Goal: Use online tool/utility: Utilize a website feature to perform a specific function

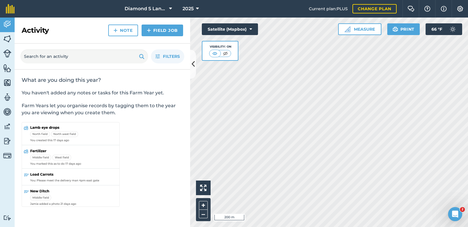
click at [178, 128] on div "Activity Fields Livestock Features Maps Team Vehicles Data Reporting Billing Tu…" at bounding box center [234, 123] width 468 height 210
click at [221, 32] on button "Satellite (Mapbox)" at bounding box center [230, 29] width 56 height 12
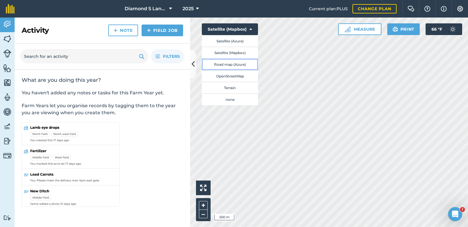
click at [223, 61] on button "Road map (Azure)" at bounding box center [230, 64] width 56 height 12
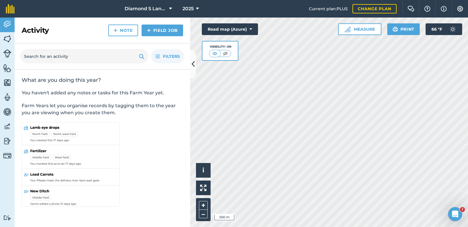
click at [185, 116] on div "Activity Fields Livestock Features Maps Team Vehicles Data Reporting Billing Tu…" at bounding box center [234, 123] width 468 height 210
click at [229, 27] on button "Road map (Azure)" at bounding box center [230, 29] width 56 height 12
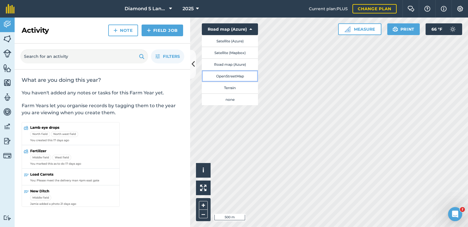
click at [227, 77] on button "OpenStreetMap" at bounding box center [230, 76] width 56 height 12
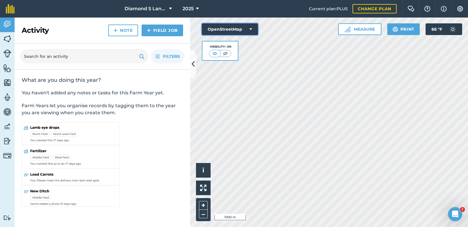
click at [229, 29] on button "OpenStreetMap" at bounding box center [230, 29] width 56 height 12
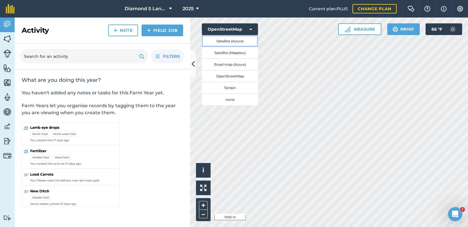
click at [222, 41] on button "Satellite (Azure)" at bounding box center [230, 41] width 56 height 12
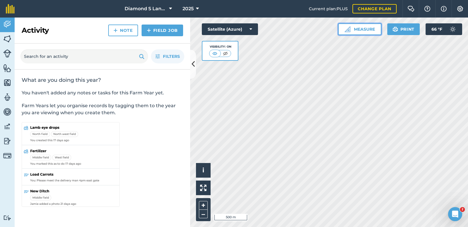
click at [362, 29] on button "Measure" at bounding box center [359, 29] width 43 height 12
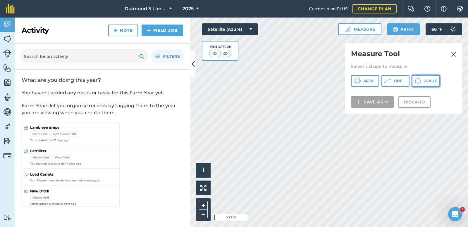
click at [425, 80] on span "Circle" at bounding box center [429, 81] width 13 height 5
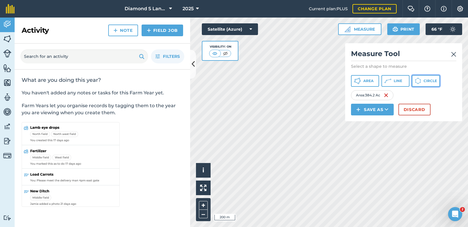
click at [424, 80] on span "Circle" at bounding box center [429, 81] width 13 height 5
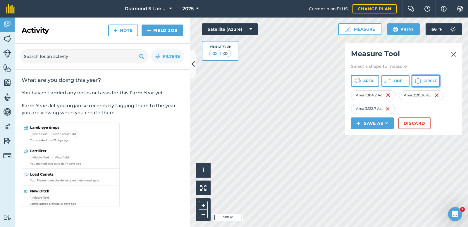
click at [423, 82] on button "Circle" at bounding box center [426, 81] width 28 height 12
click at [434, 108] on img at bounding box center [434, 109] width 5 height 7
click at [419, 79] on icon at bounding box center [418, 78] width 1 height 1
click at [389, 109] on img at bounding box center [387, 109] width 5 height 7
drag, startPoint x: 429, startPoint y: 81, endPoint x: 425, endPoint y: 81, distance: 4.1
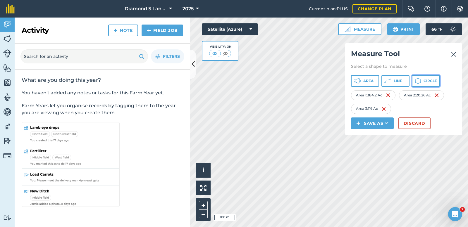
click at [429, 81] on span "Circle" at bounding box center [429, 81] width 13 height 5
click at [422, 79] on button "Circle" at bounding box center [426, 81] width 28 height 12
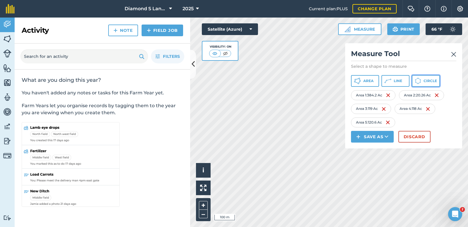
click at [429, 80] on span "Circle" at bounding box center [429, 81] width 13 height 5
click at [424, 81] on span "Circle" at bounding box center [429, 81] width 13 height 5
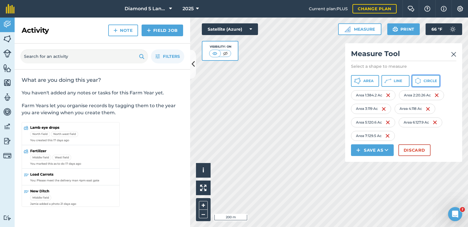
click at [426, 82] on span "Circle" at bounding box center [429, 81] width 13 height 5
click at [215, 35] on div "Click to start drawing i © 2025 TomTom, Microsoft 200 m + – Satellite (Azure) V…" at bounding box center [329, 123] width 278 height 210
